Goal: Task Accomplishment & Management: Use online tool/utility

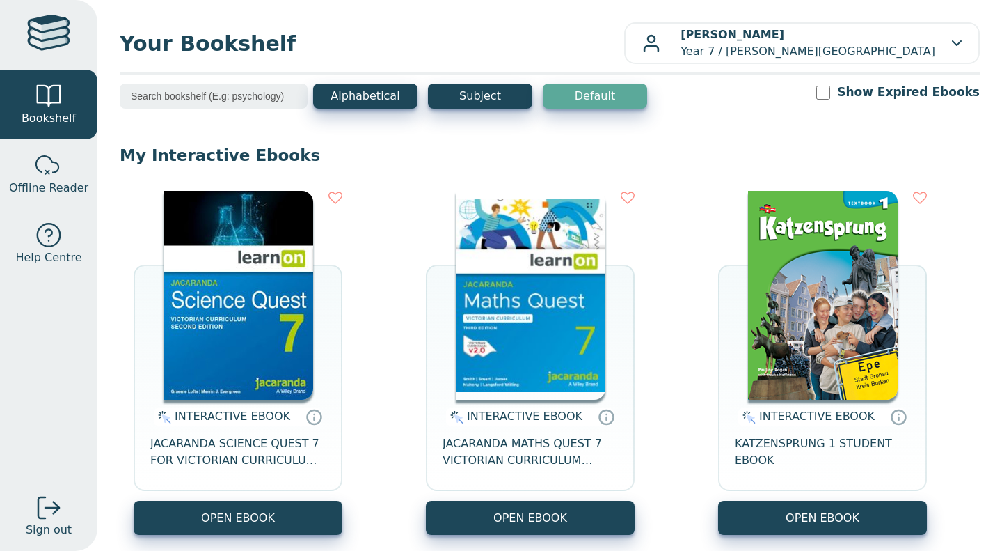
click at [255, 519] on button "OPEN EBOOK" at bounding box center [238, 517] width 209 height 34
